Goal: Transaction & Acquisition: Obtain resource

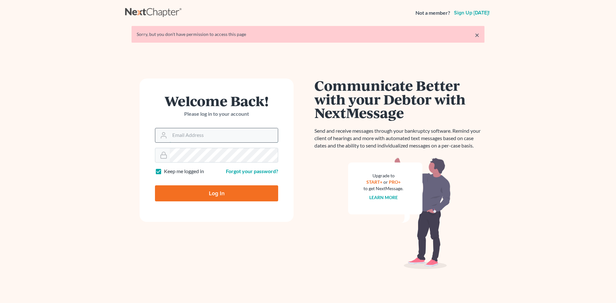
type input "[EMAIL_ADDRESS][DOMAIN_NAME]"
type input "Thinking..."
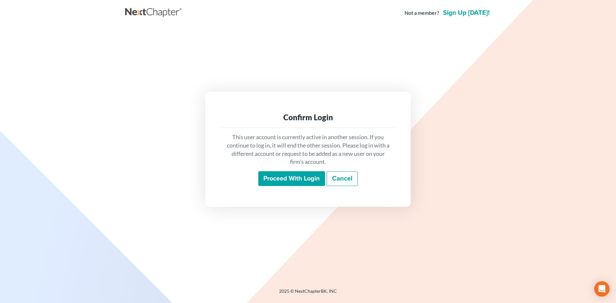
click at [298, 178] on input "Proceed with login" at bounding box center [291, 178] width 67 height 15
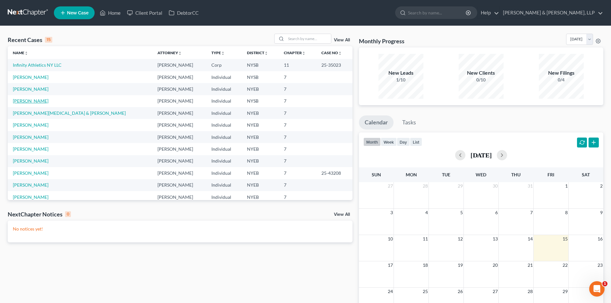
click at [35, 101] on link "Wigton, Bryan" at bounding box center [31, 100] width 36 height 5
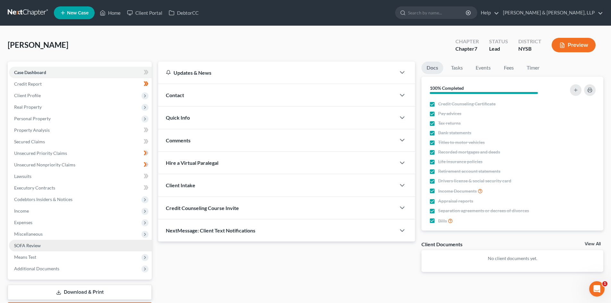
scroll to position [38, 0]
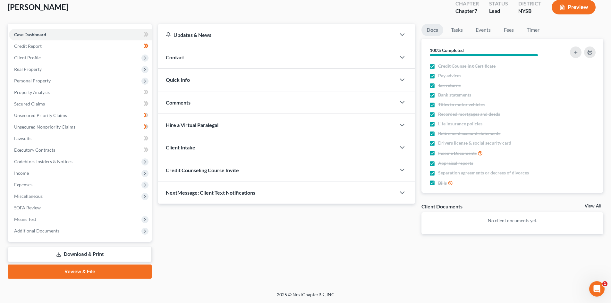
click at [109, 253] on link "Download & Print" at bounding box center [80, 254] width 144 height 15
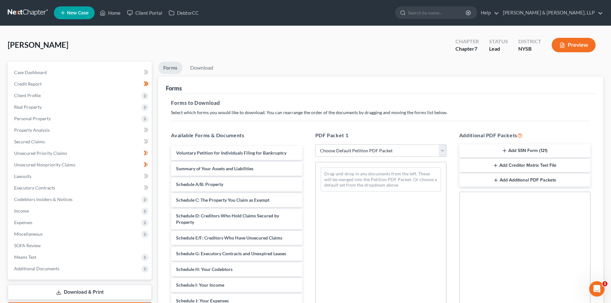
click at [352, 149] on select "Choose Default Petition PDF Packet Complete Bankruptcy Petition (all forms and …" at bounding box center [381, 150] width 131 height 13
select select "1"
click at [318, 144] on select "Choose Default Petition PDF Packet Complete Bankruptcy Petition (all forms and …" at bounding box center [381, 150] width 131 height 13
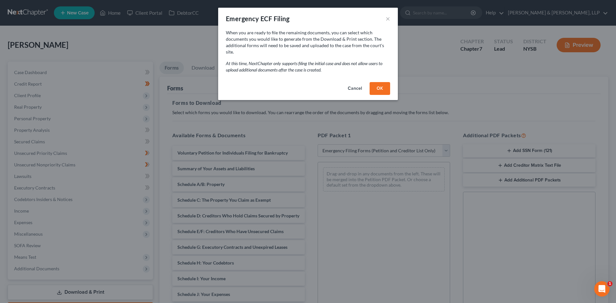
click at [386, 84] on button "OK" at bounding box center [380, 88] width 21 height 13
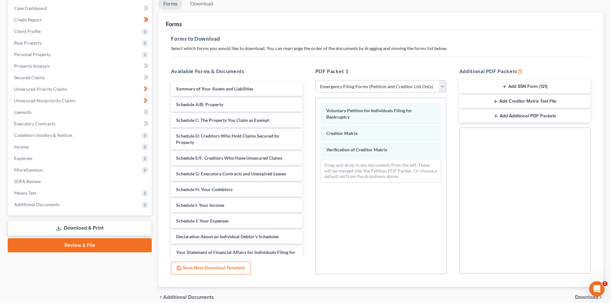
scroll to position [93, 0]
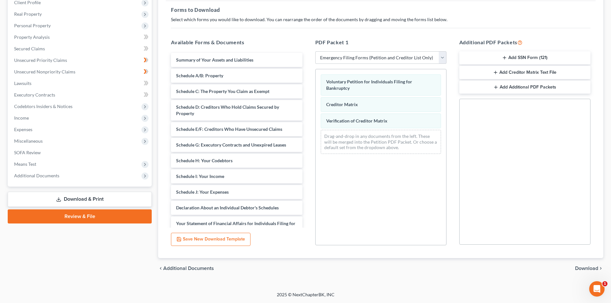
click at [578, 269] on span "Download" at bounding box center [587, 268] width 23 height 5
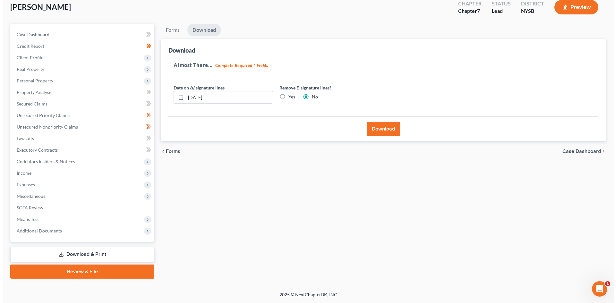
scroll to position [38, 0]
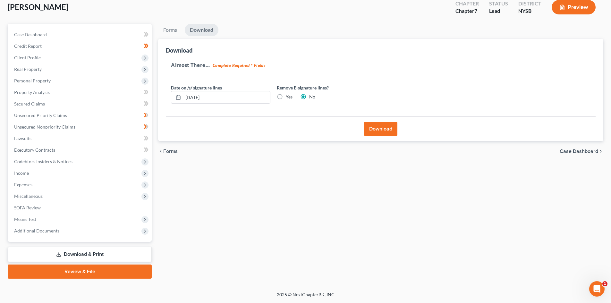
click at [392, 128] on button "Download" at bounding box center [380, 129] width 33 height 14
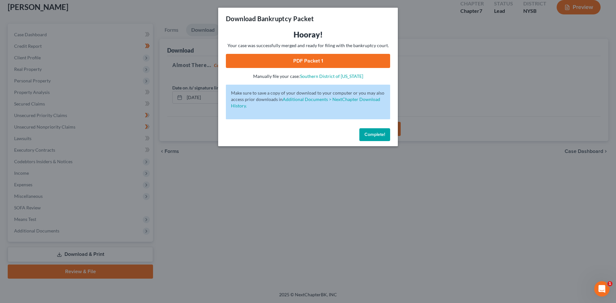
click at [338, 64] on link "PDF Packet 1" at bounding box center [308, 61] width 164 height 14
